Goal: Information Seeking & Learning: Learn about a topic

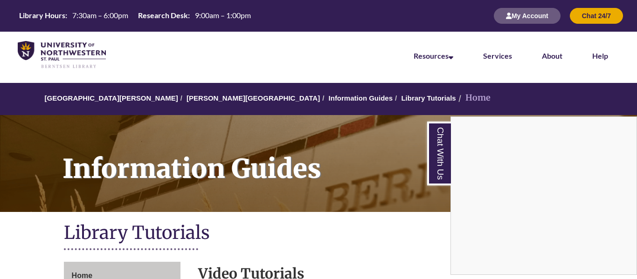
scroll to position [171, 0]
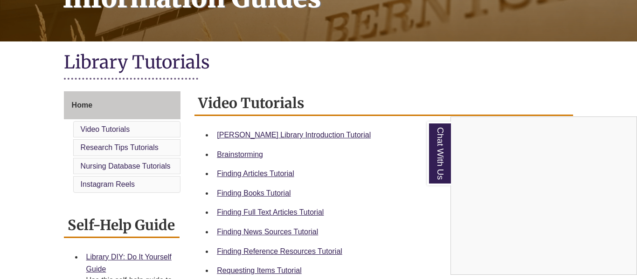
click at [263, 133] on div "Chat With Us" at bounding box center [318, 139] width 637 height 279
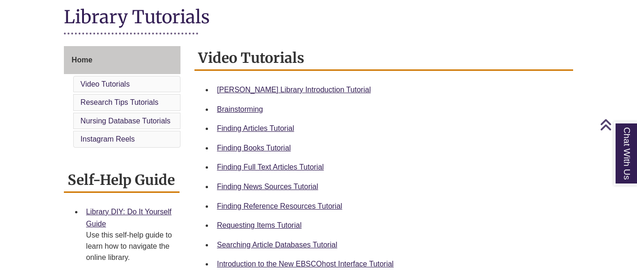
scroll to position [205, 0]
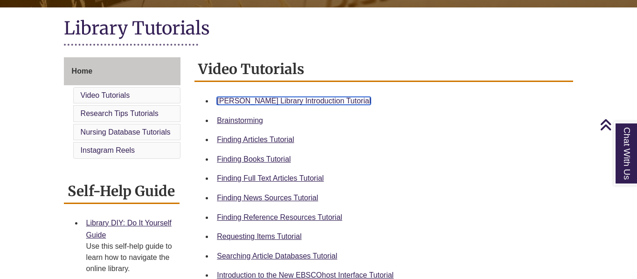
click at [318, 98] on link "[PERSON_NAME] Library Introduction Tutorial" at bounding box center [294, 101] width 154 height 8
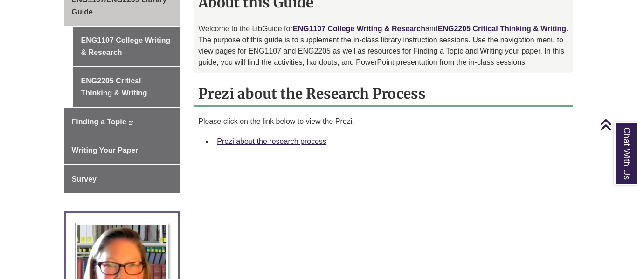
scroll to position [290, 0]
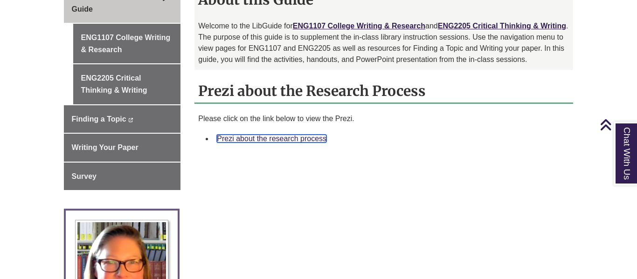
click at [284, 135] on link "Prezi about the research process" at bounding box center [272, 139] width 110 height 8
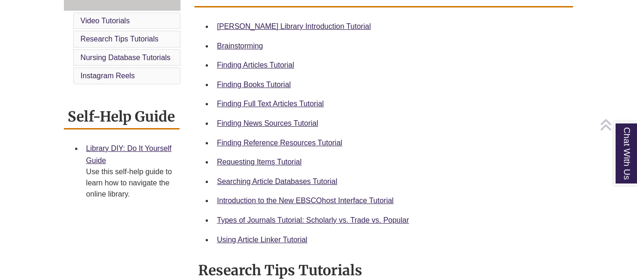
scroll to position [280, 0]
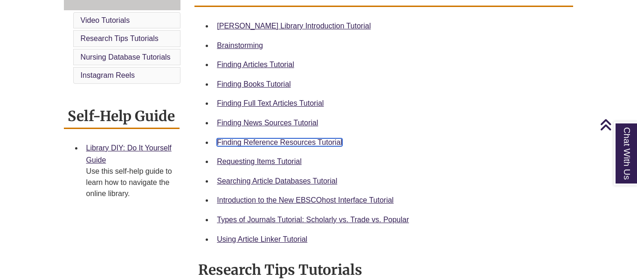
click at [260, 139] on link "Finding Reference Resources Tutorial" at bounding box center [279, 142] width 125 height 8
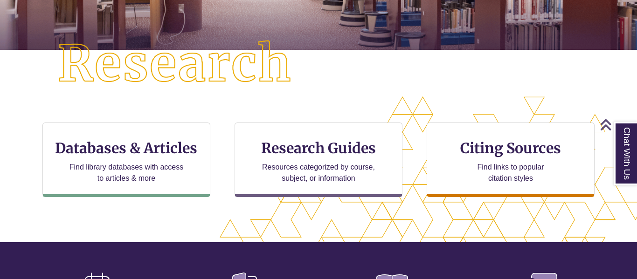
scroll to position [222, 0]
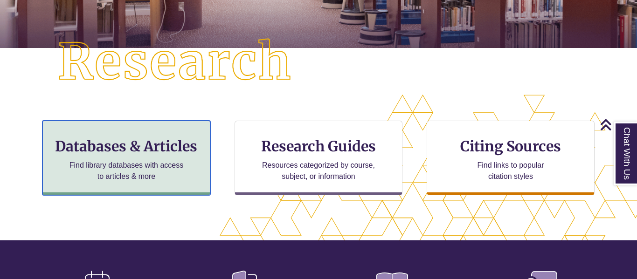
click at [177, 144] on h3 "Databases & Articles" at bounding box center [126, 147] width 152 height 18
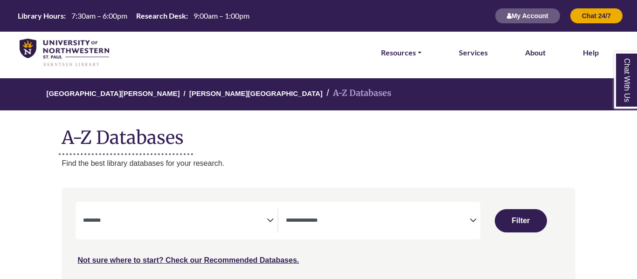
select select "Database Subject Filter"
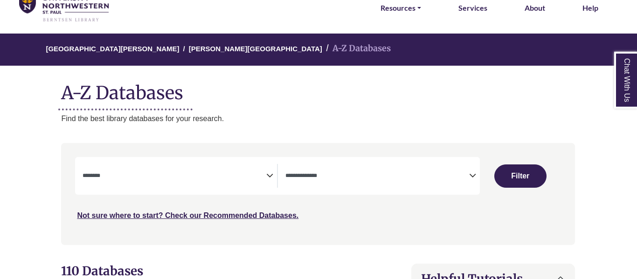
scroll to position [45, 0]
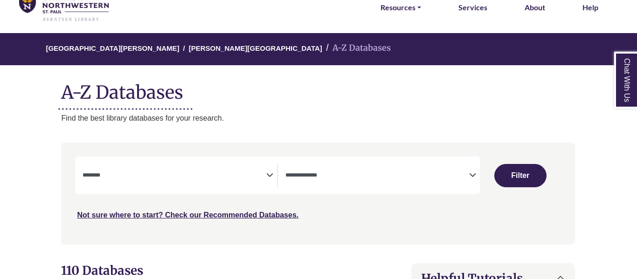
click at [465, 170] on span "Search filters" at bounding box center [377, 174] width 184 height 8
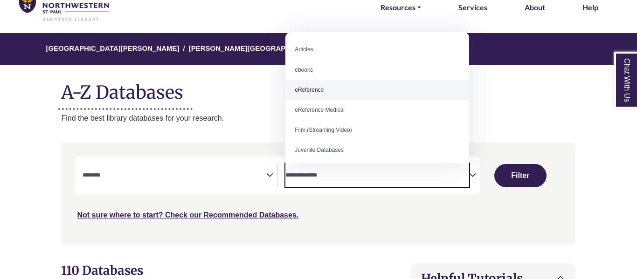
select select "*****"
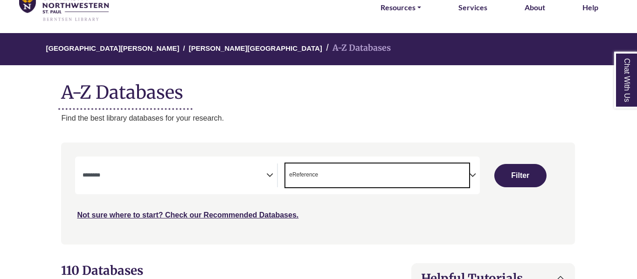
click at [213, 167] on span "Search filters" at bounding box center [175, 176] width 184 height 24
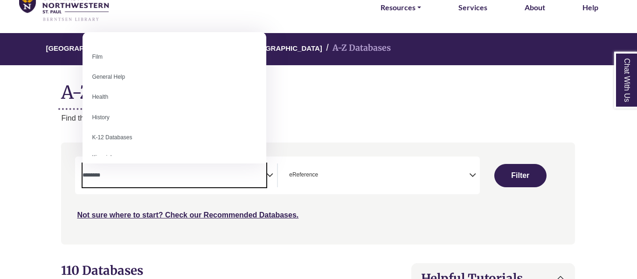
scroll to position [376, 0]
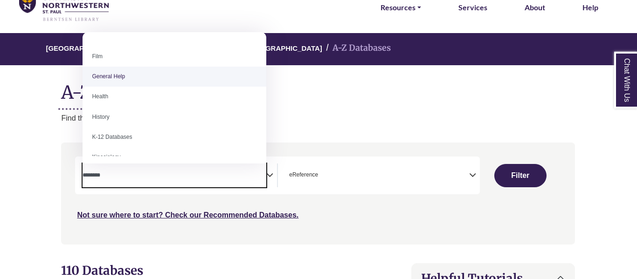
select select "*****"
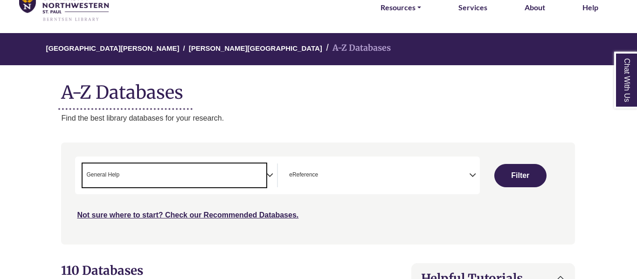
scroll to position [186, 0]
click at [507, 172] on button "Filter" at bounding box center [520, 175] width 52 height 23
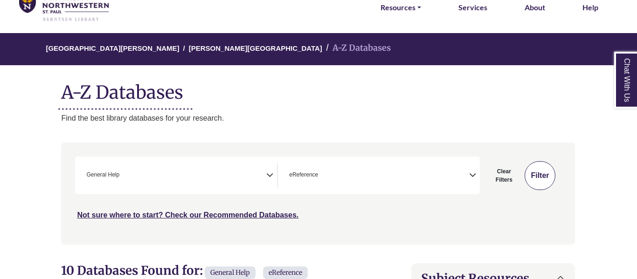
click at [536, 172] on button "Filter" at bounding box center [539, 175] width 30 height 29
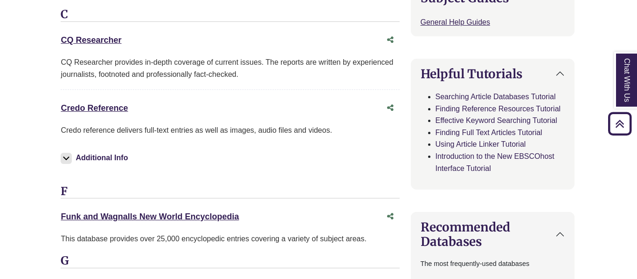
scroll to position [427, 1]
click at [94, 109] on link "Credo Reference This link opens in a new window" at bounding box center [94, 107] width 67 height 9
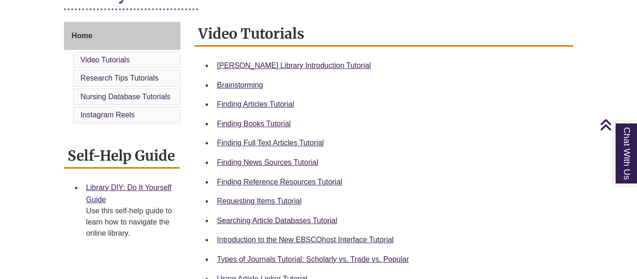
scroll to position [242, 0]
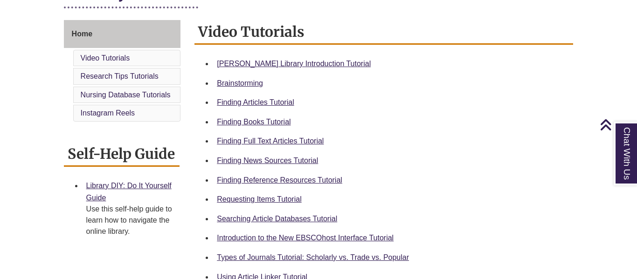
click at [306, 165] on div "Finding News Sources Tutorial" at bounding box center [391, 161] width 349 height 12
click at [308, 159] on link "Finding News Sources Tutorial" at bounding box center [267, 161] width 101 height 8
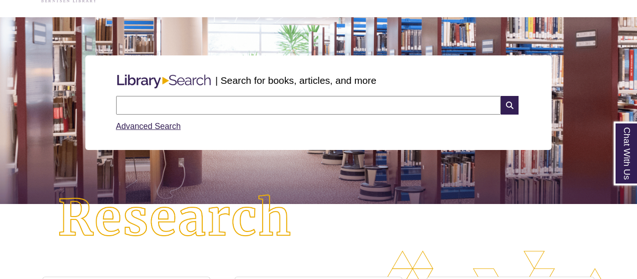
click at [165, 99] on input "text" at bounding box center [308, 105] width 385 height 19
type input "**********"
